Goal: Task Accomplishment & Management: Manage account settings

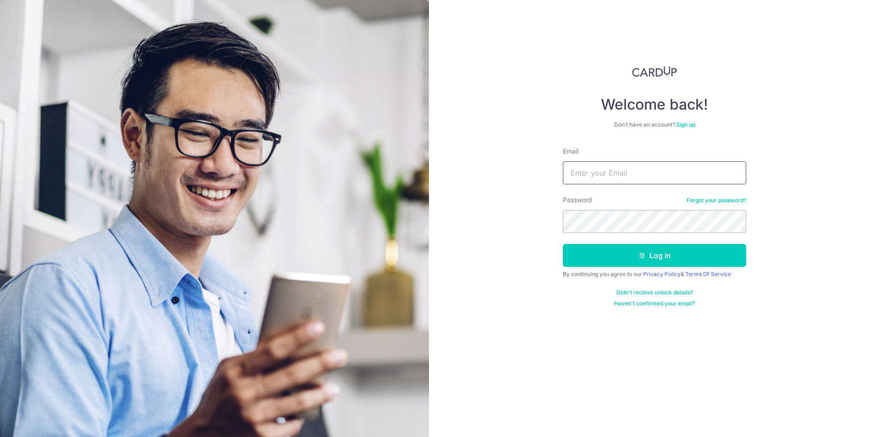
click at [622, 178] on input "Email" at bounding box center [654, 172] width 183 height 23
type input "[EMAIL_ADDRESS][DOMAIN_NAME]"
click at [563, 244] on button "Log in" at bounding box center [654, 255] width 183 height 23
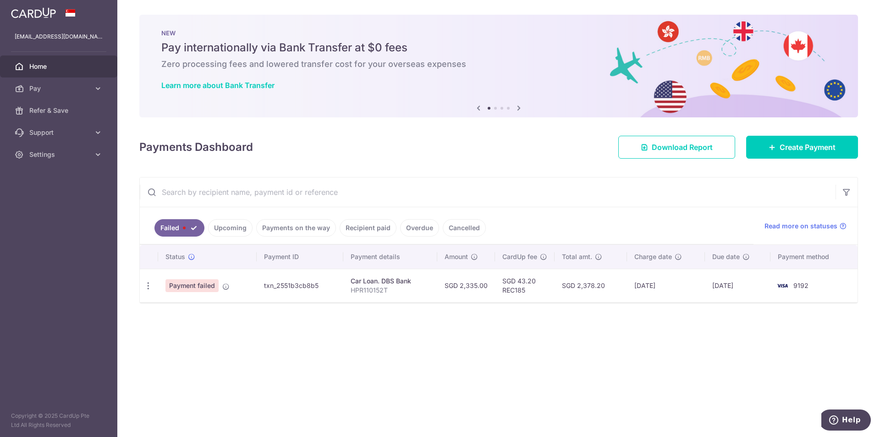
click at [205, 286] on span "Payment failed" at bounding box center [192, 285] width 53 height 13
click at [149, 289] on icon "button" at bounding box center [149, 286] width 10 height 10
click at [179, 313] on span "Update payment" at bounding box center [197, 310] width 62 height 11
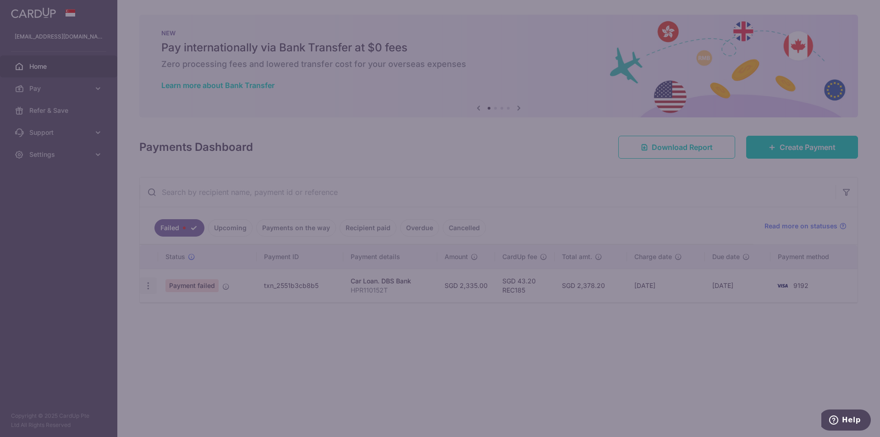
type input "REC185"
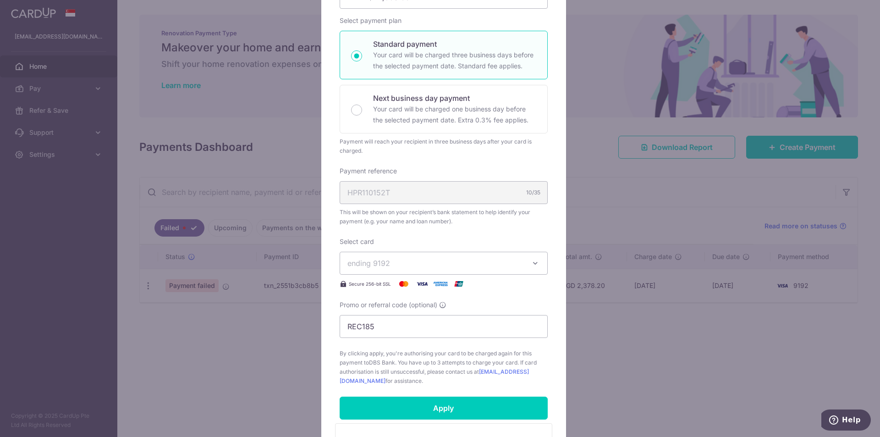
scroll to position [138, 0]
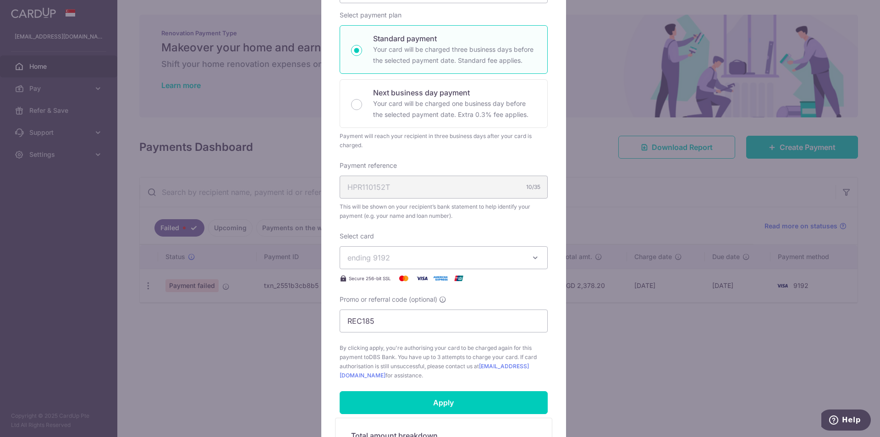
click at [409, 261] on span "ending 9192" at bounding box center [436, 257] width 176 height 11
click at [238, 342] on div "Edit payment By clicking apply, you will make changes to all payments to DBS Ba…" at bounding box center [440, 218] width 880 height 437
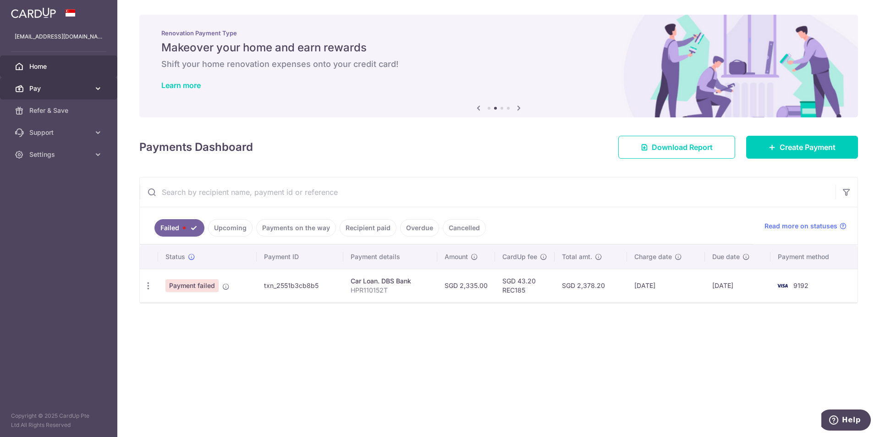
click at [64, 89] on span "Pay" at bounding box center [59, 88] width 61 height 9
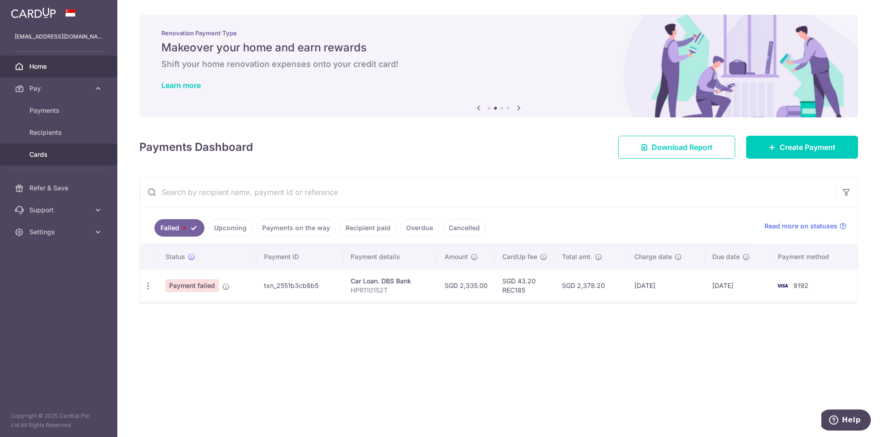
click at [65, 154] on span "Cards" at bounding box center [59, 154] width 61 height 9
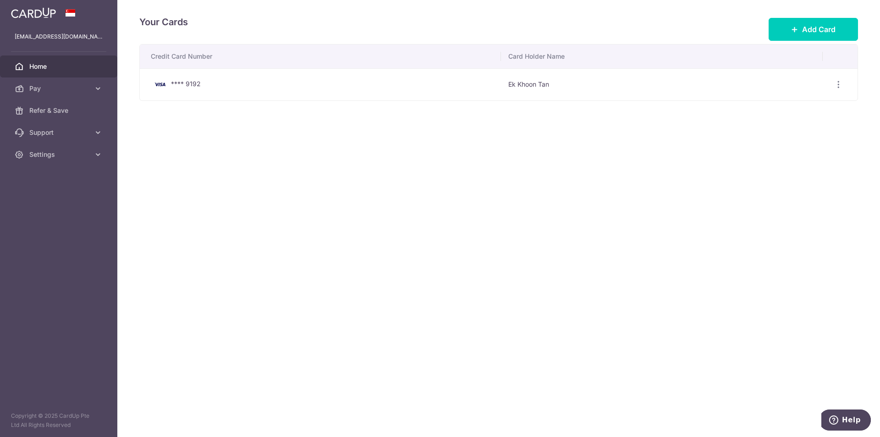
click at [75, 69] on span "Home" at bounding box center [59, 66] width 61 height 9
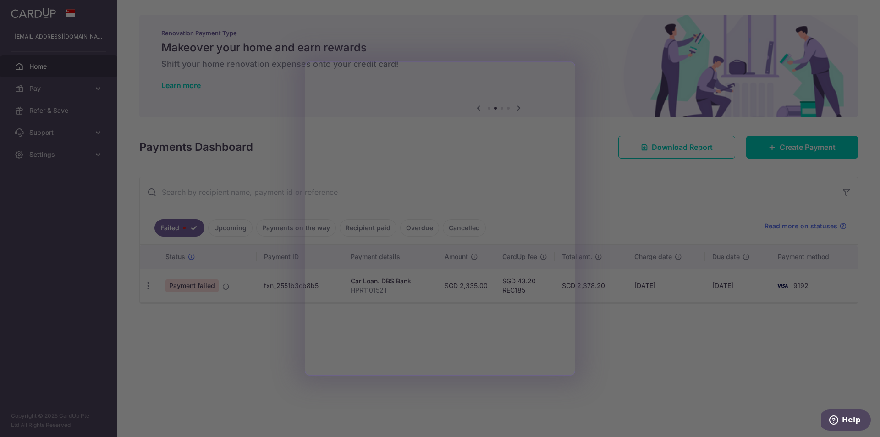
click at [650, 369] on div at bounding box center [444, 221] width 889 height 442
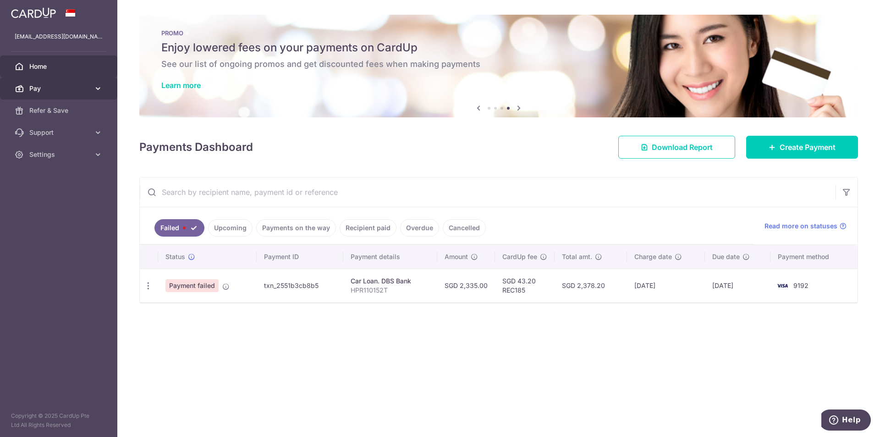
click at [85, 89] on span "Pay" at bounding box center [59, 88] width 61 height 9
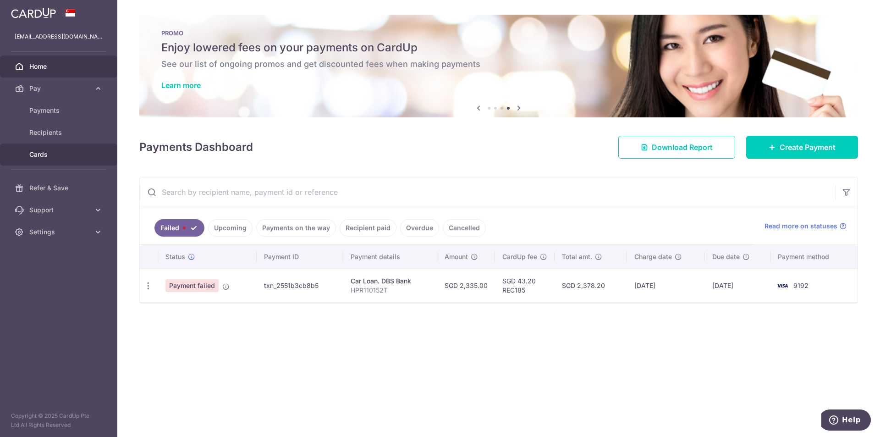
click at [79, 148] on link "Cards" at bounding box center [58, 155] width 117 height 22
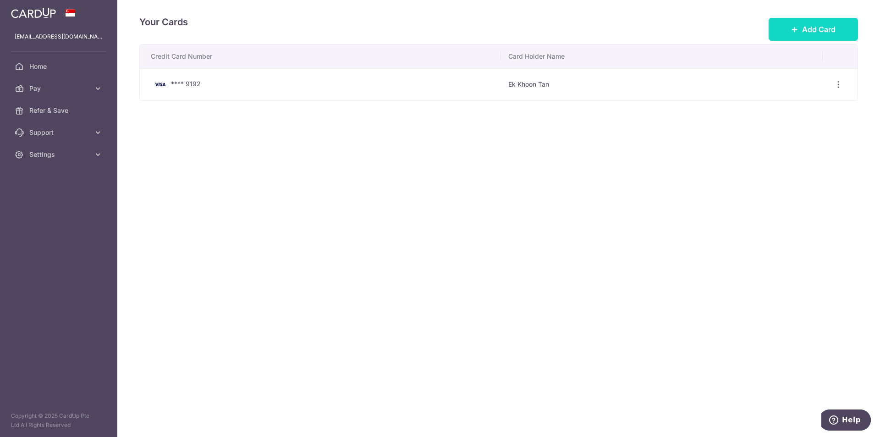
click at [813, 28] on span "Add Card" at bounding box center [818, 29] width 33 height 11
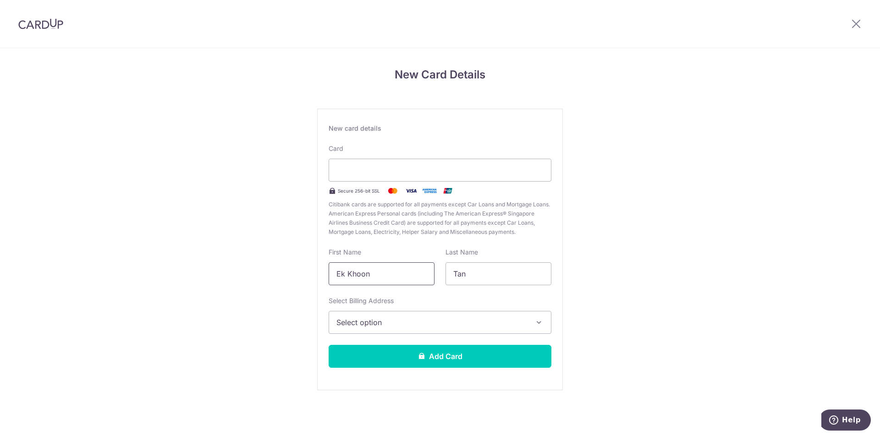
drag, startPoint x: 399, startPoint y: 276, endPoint x: 297, endPoint y: 269, distance: 102.0
click at [297, 269] on div "New Card Details New card details Card Secure 256-bit SSL Citibank cards are su…" at bounding box center [440, 240] width 880 height 385
type input "Ting Ting"
type input "Oh"
click at [428, 326] on span "Select option" at bounding box center [432, 322] width 191 height 11
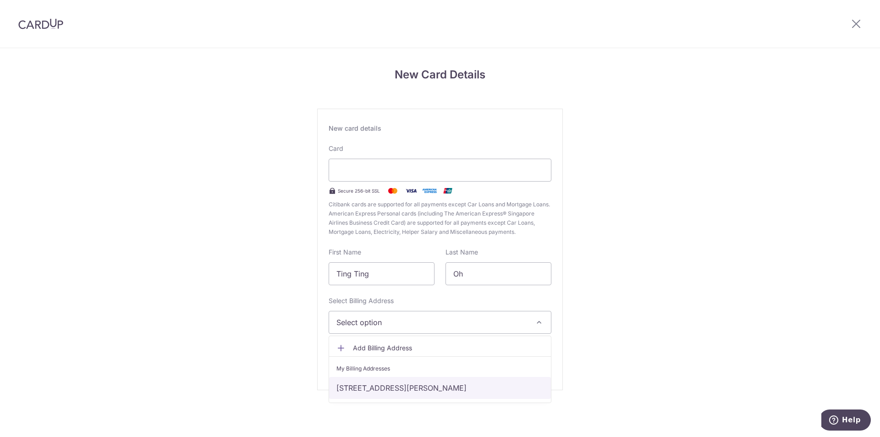
click at [428, 387] on link "10 Newton Rd, 16-01, Singapore, Singapore, Singapore-307947" at bounding box center [440, 388] width 222 height 22
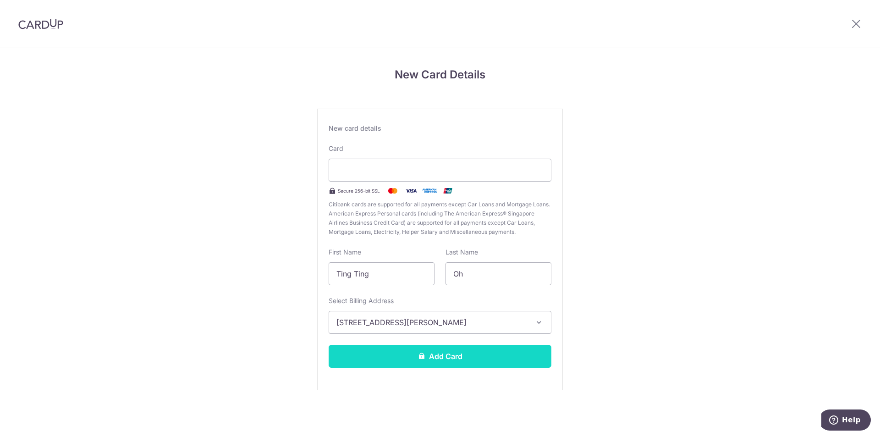
click at [495, 362] on button "Add Card" at bounding box center [440, 356] width 223 height 23
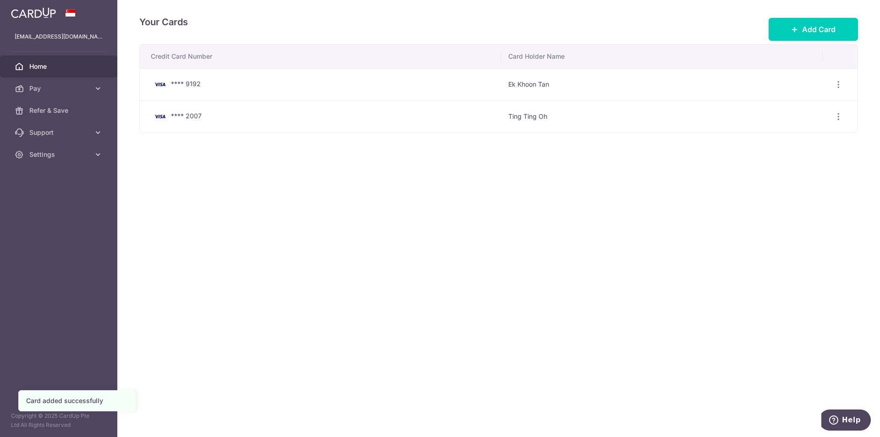
click at [70, 72] on link "Home" at bounding box center [58, 66] width 117 height 22
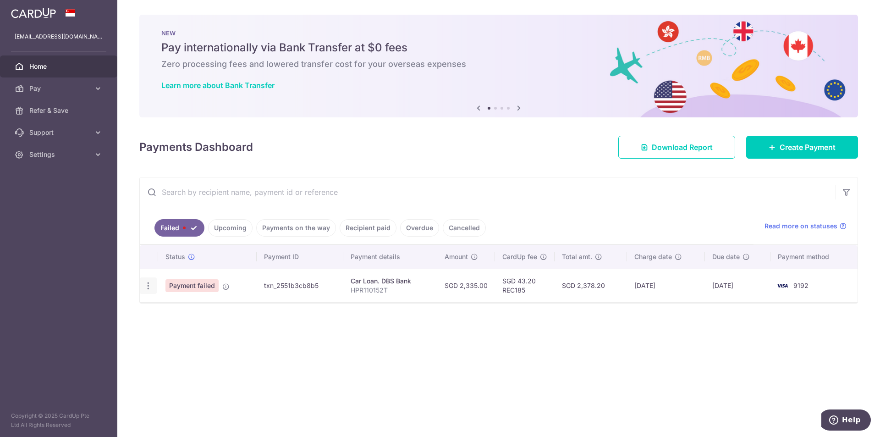
click at [151, 285] on icon "button" at bounding box center [149, 286] width 10 height 10
click at [177, 309] on span "Update payment" at bounding box center [197, 310] width 62 height 11
radio input "true"
type input "2,335.00"
type input "HPR110152T"
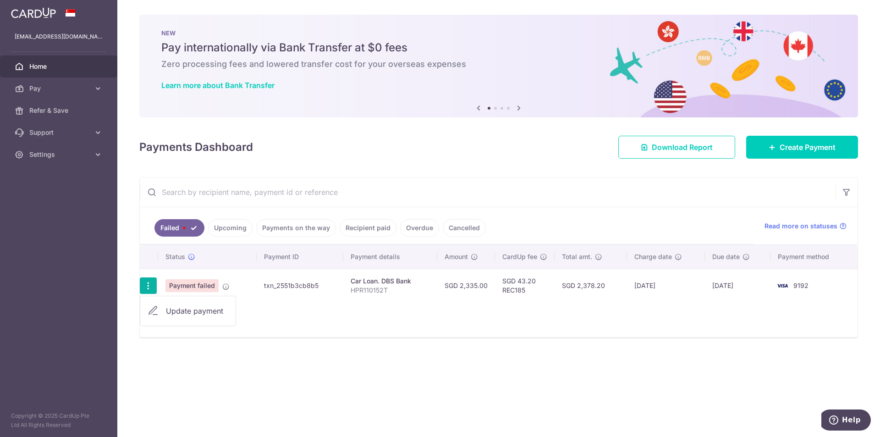
type input "REC185"
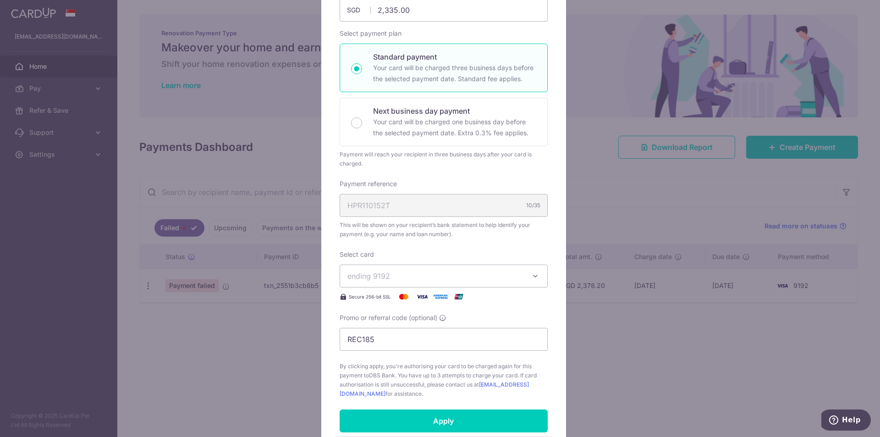
scroll to position [229, 0]
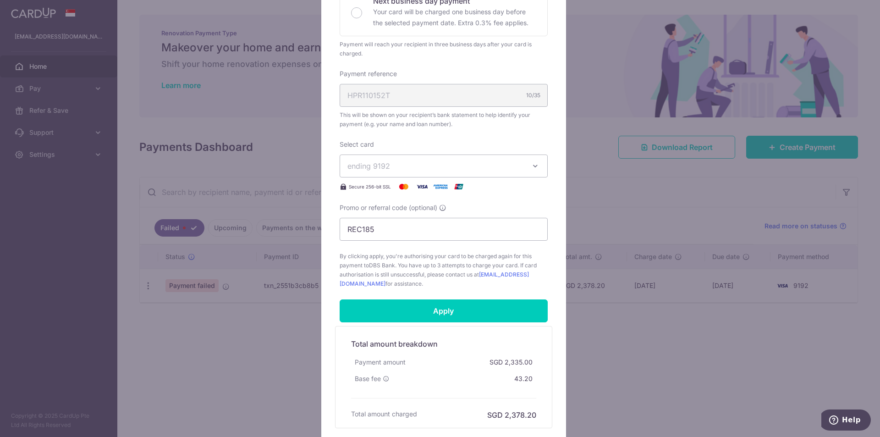
click at [456, 163] on span "ending 9192" at bounding box center [436, 165] width 176 height 11
click at [405, 228] on span "**** 2007" at bounding box center [444, 231] width 193 height 11
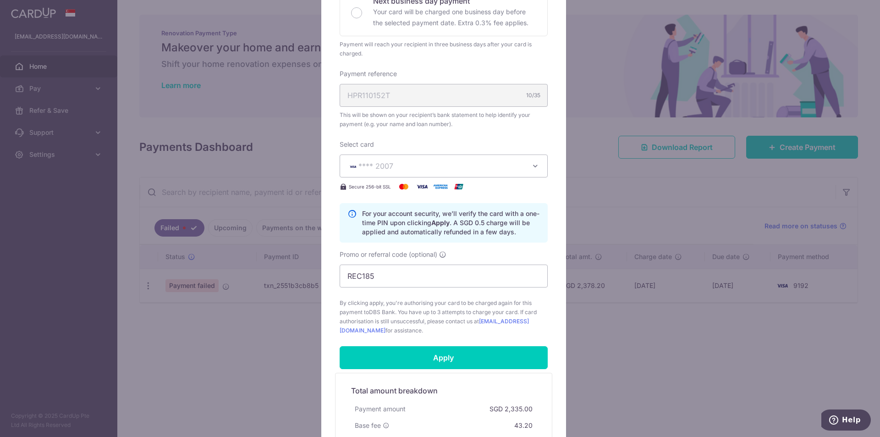
scroll to position [321, 0]
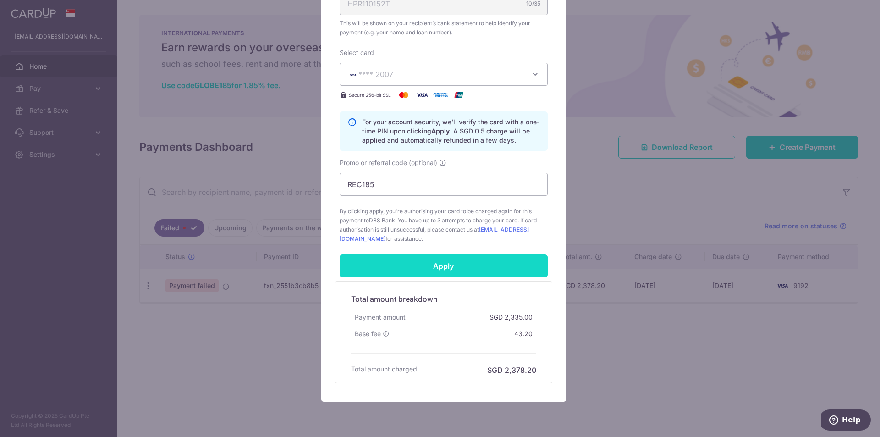
click at [455, 265] on input "Apply" at bounding box center [444, 265] width 208 height 23
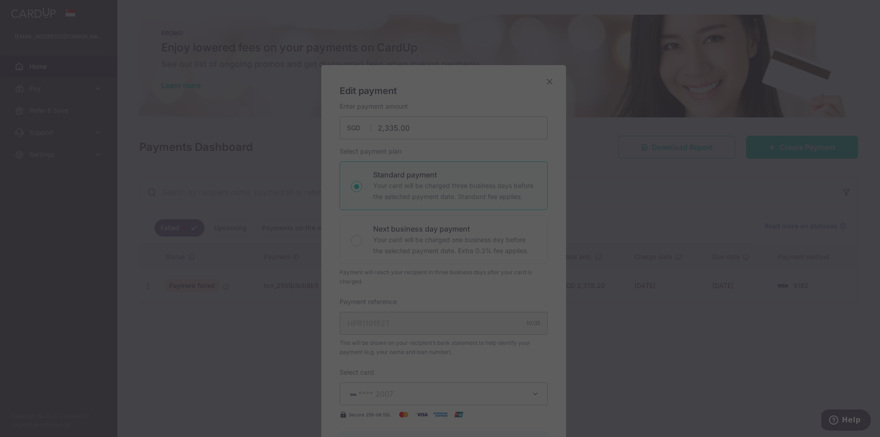
scroll to position [0, 0]
